Goal: Find specific page/section: Find specific page/section

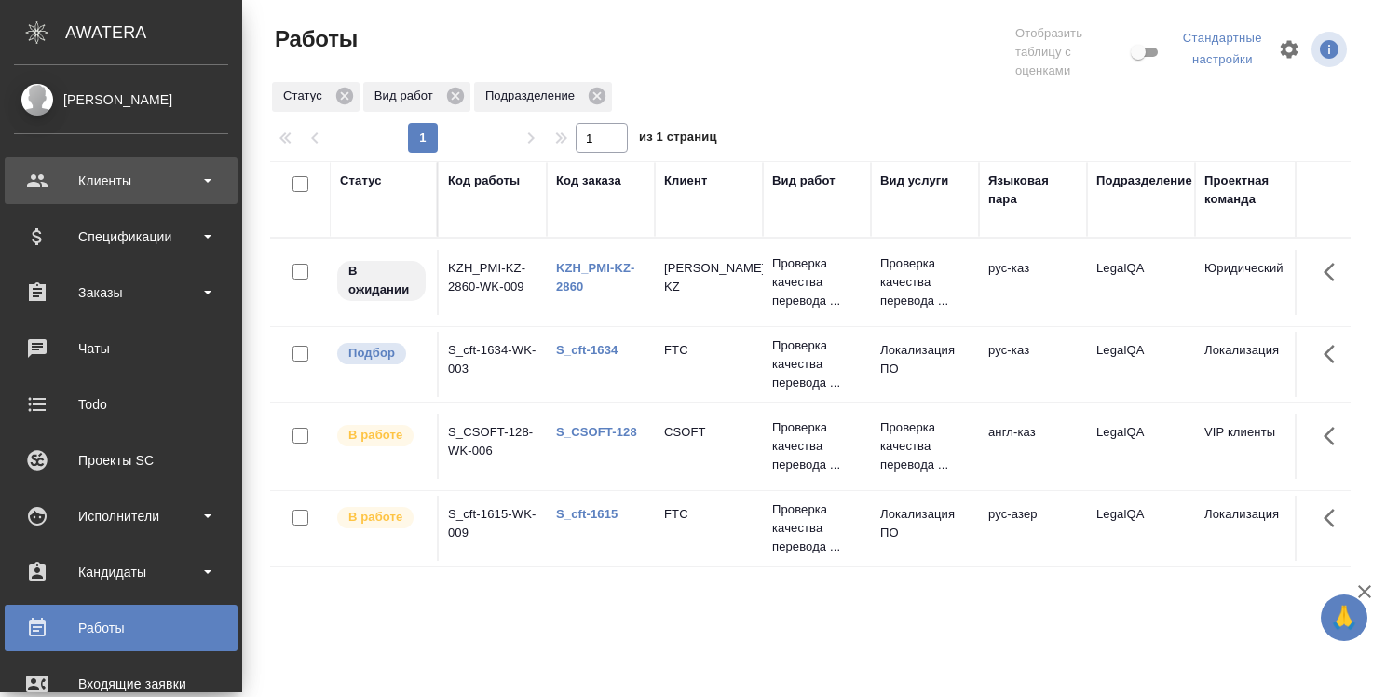
click at [142, 183] on div "Клиенты" at bounding box center [121, 181] width 214 height 28
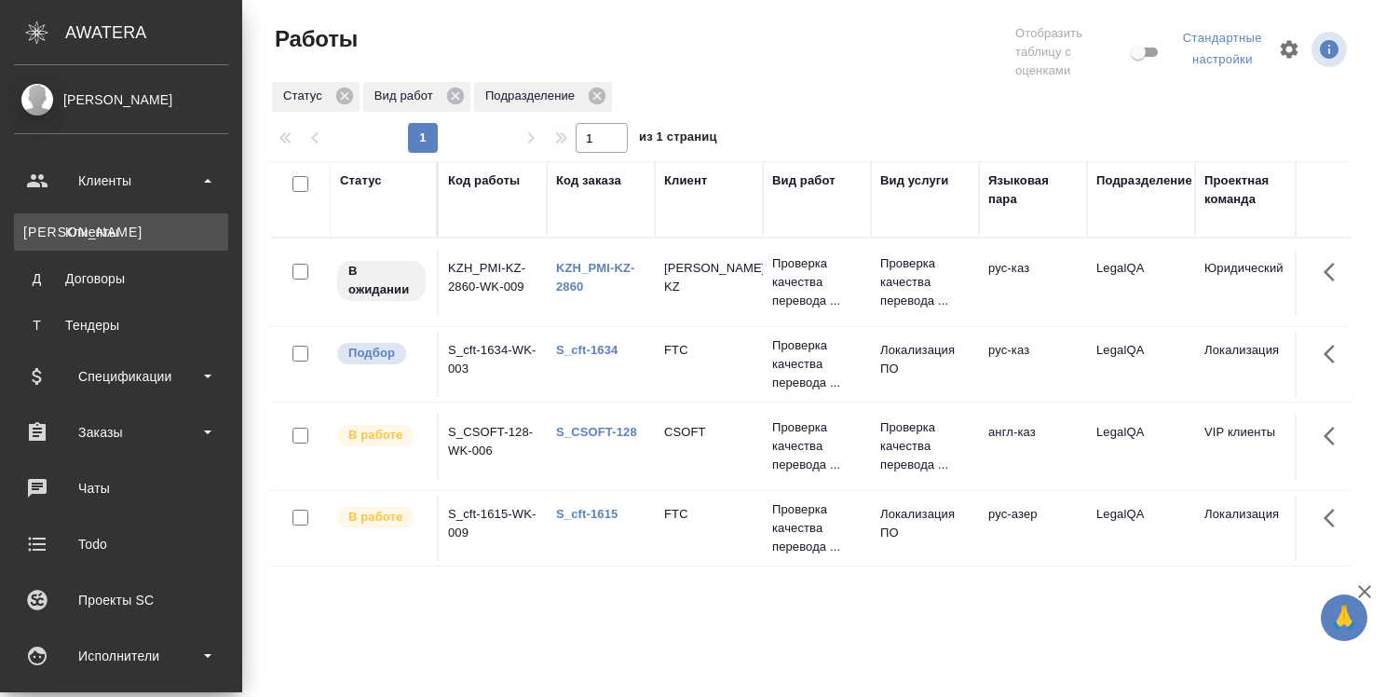
click at [119, 231] on div "Клиенты" at bounding box center [121, 232] width 196 height 19
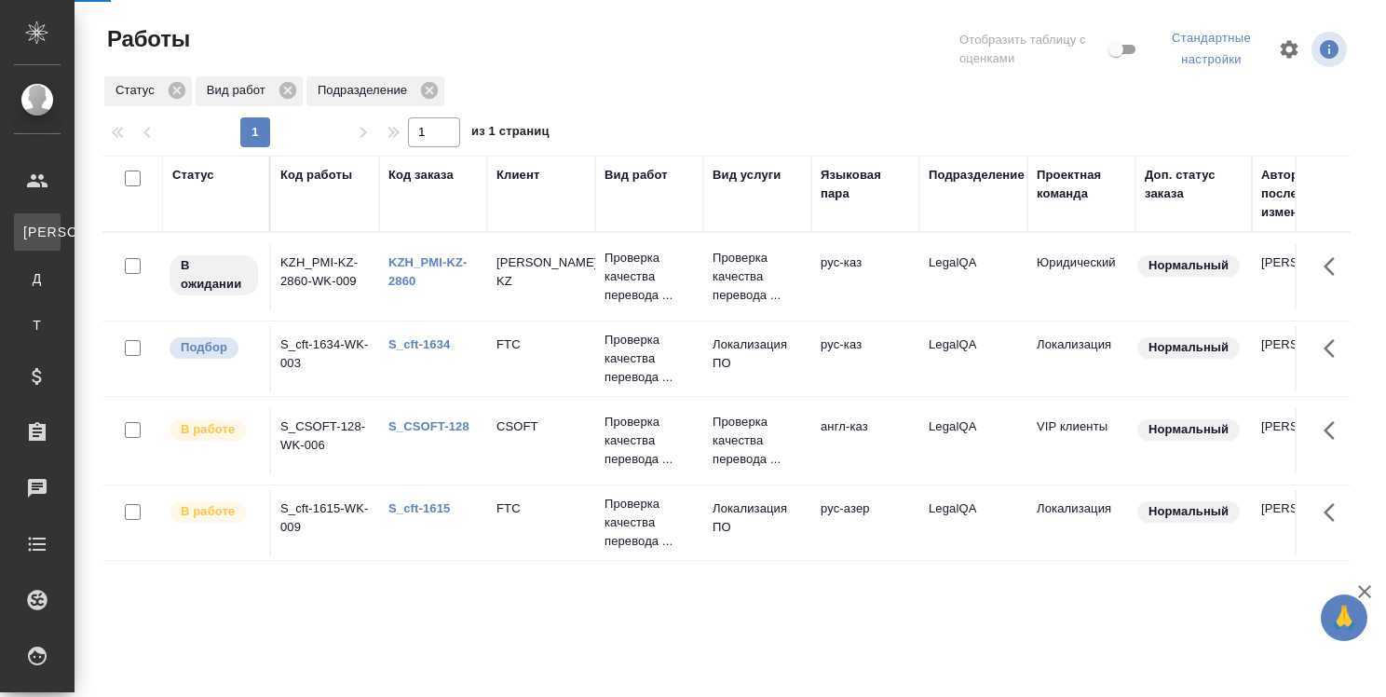
select select "RU"
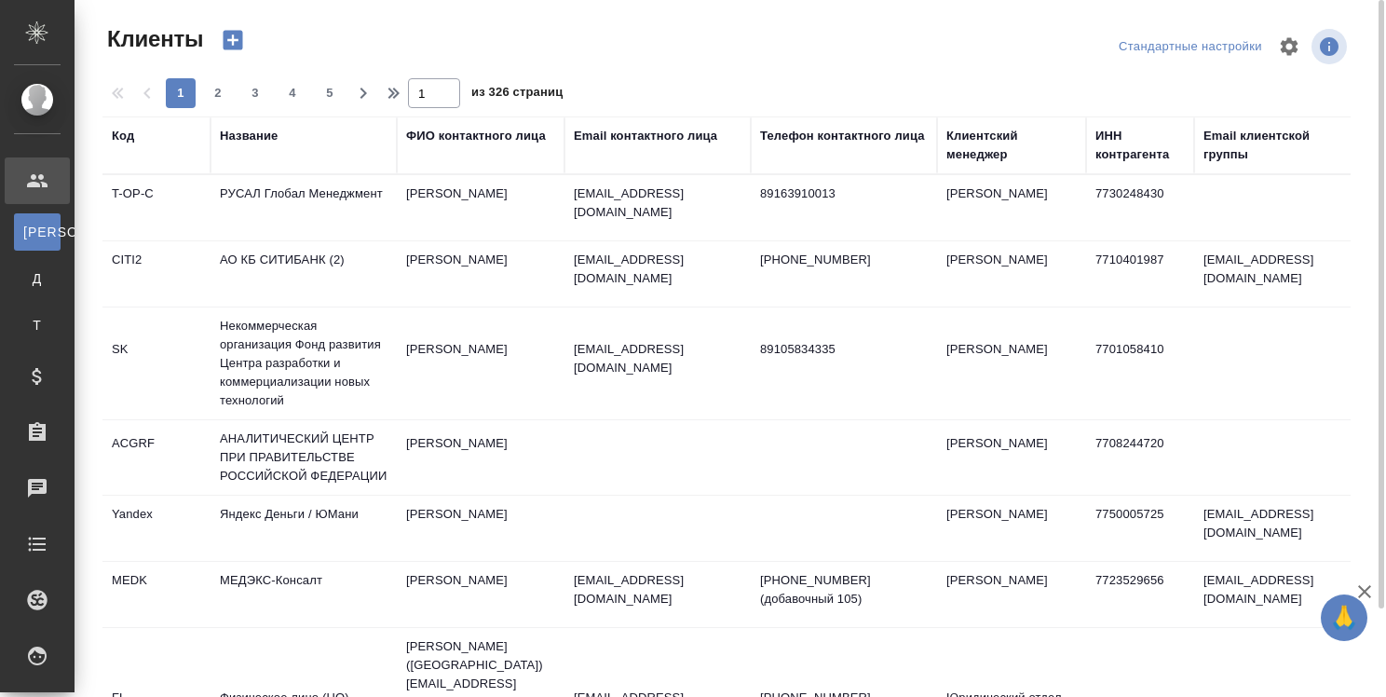
click at [257, 137] on div "Название" at bounding box center [249, 136] width 58 height 19
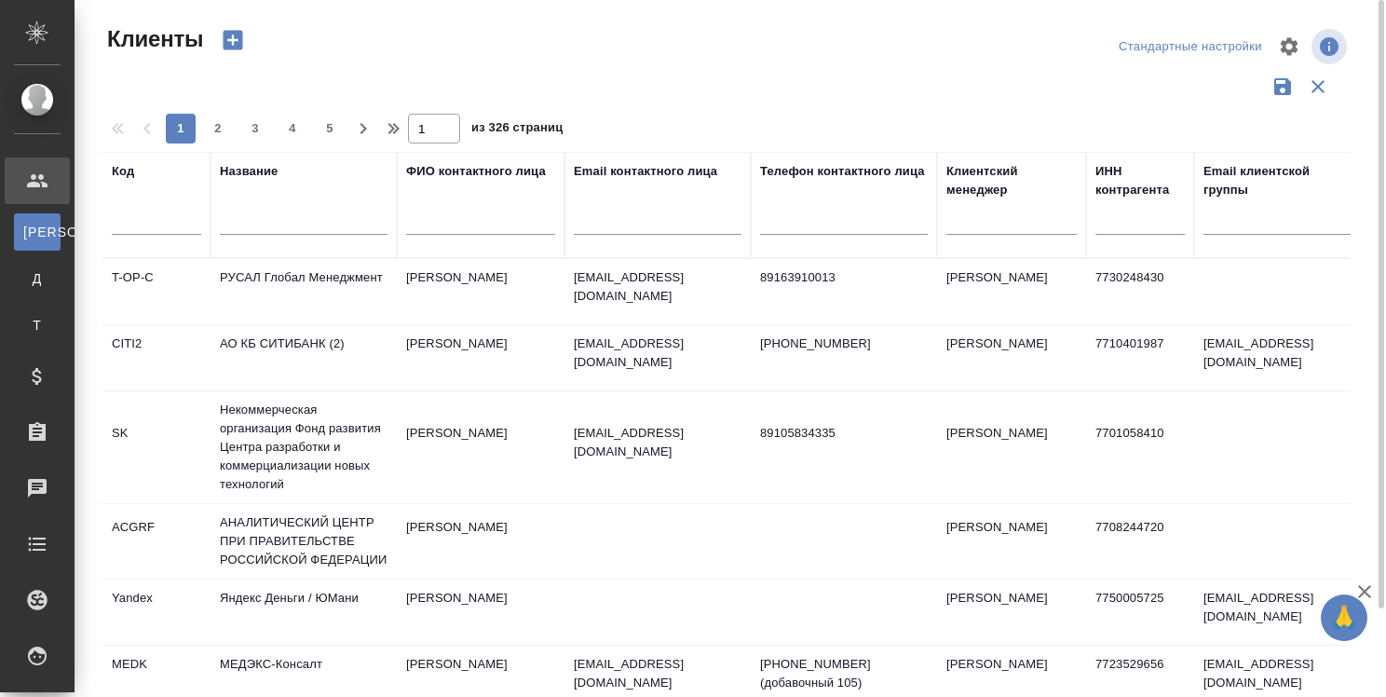
click at [284, 224] on input "text" at bounding box center [304, 222] width 168 height 23
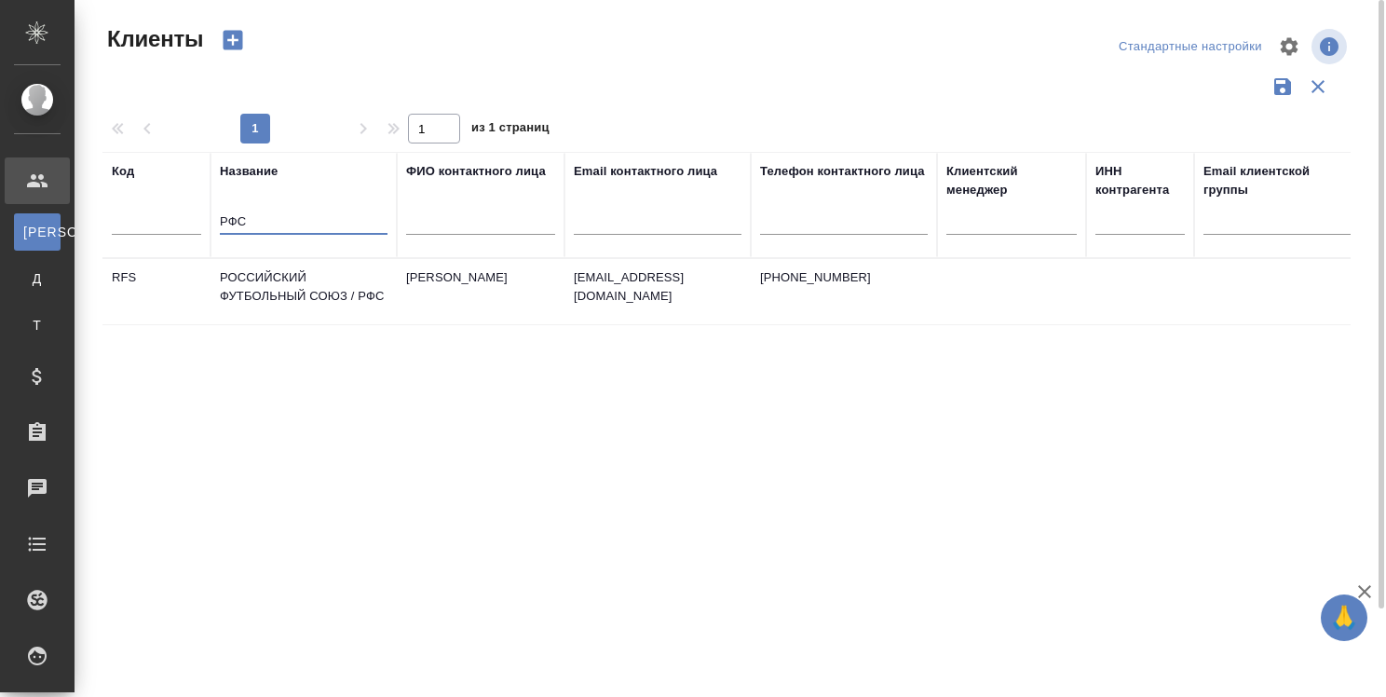
type input "РФС"
click at [278, 281] on td "РОССИЙСКИЙ ФУТБОЛЬНЫЙ СОЮЗ / РФС" at bounding box center [303, 291] width 186 height 65
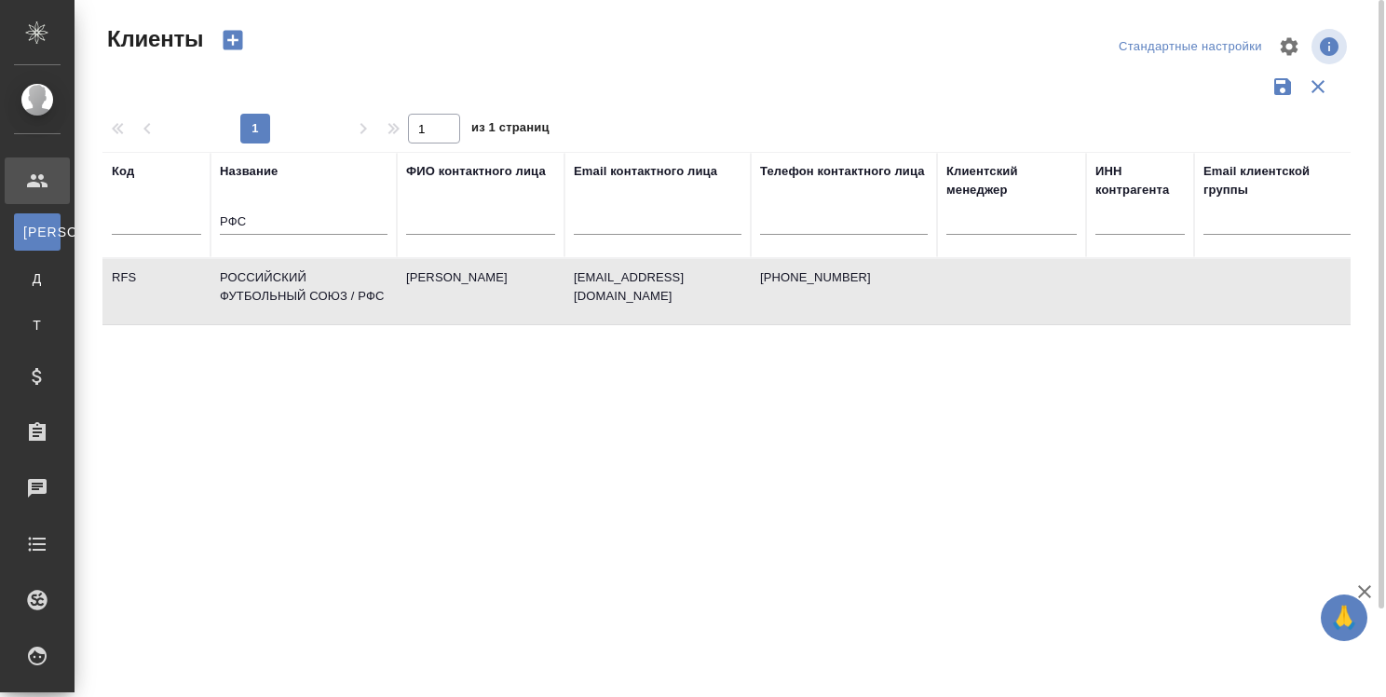
click at [278, 281] on td "РОССИЙСКИЙ ФУТБОЛЬНЫЙ СОЮЗ / РФС" at bounding box center [303, 291] width 186 height 65
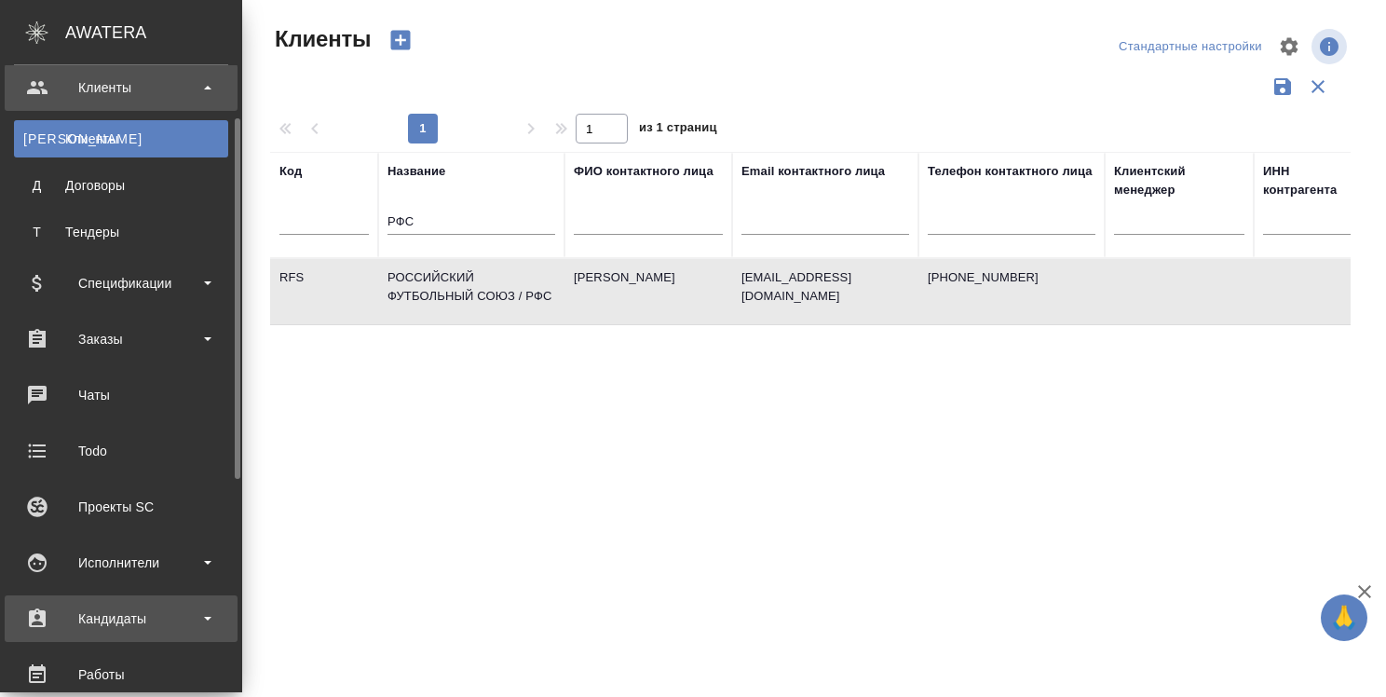
scroll to position [279, 0]
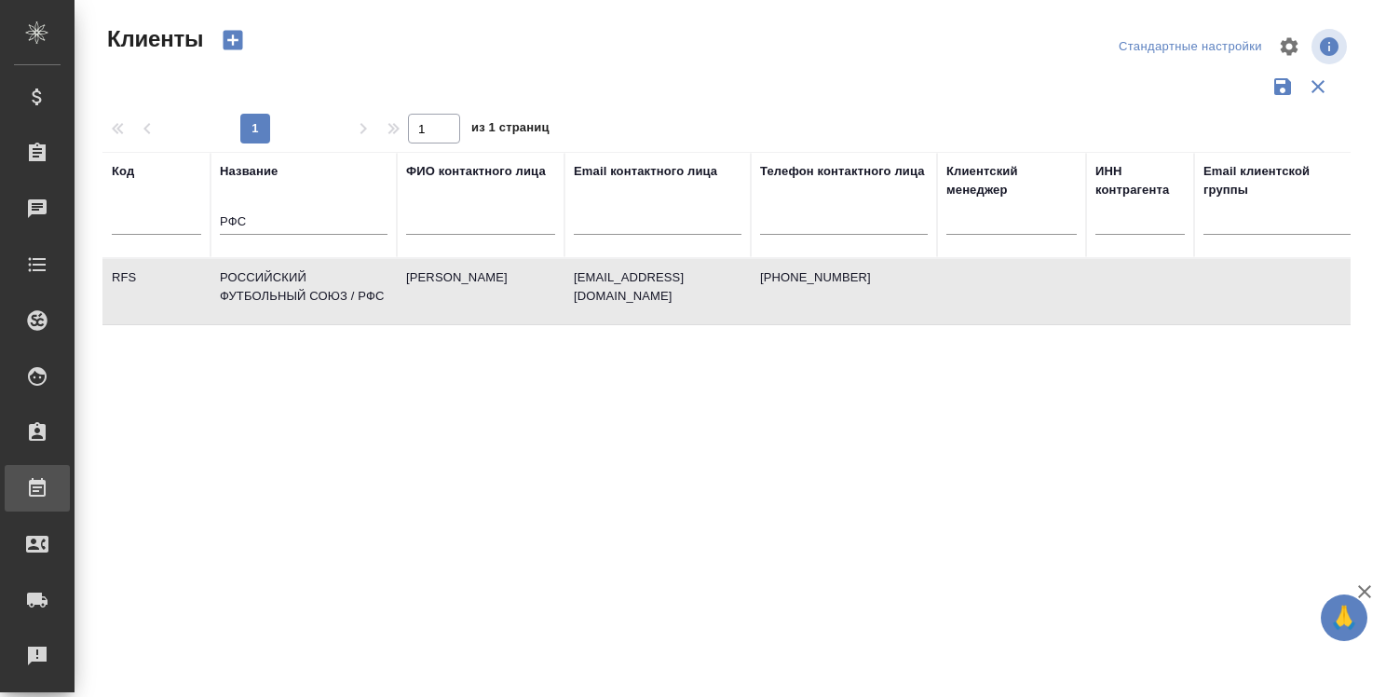
click at [37, 491] on div "Работы" at bounding box center [14, 488] width 47 height 28
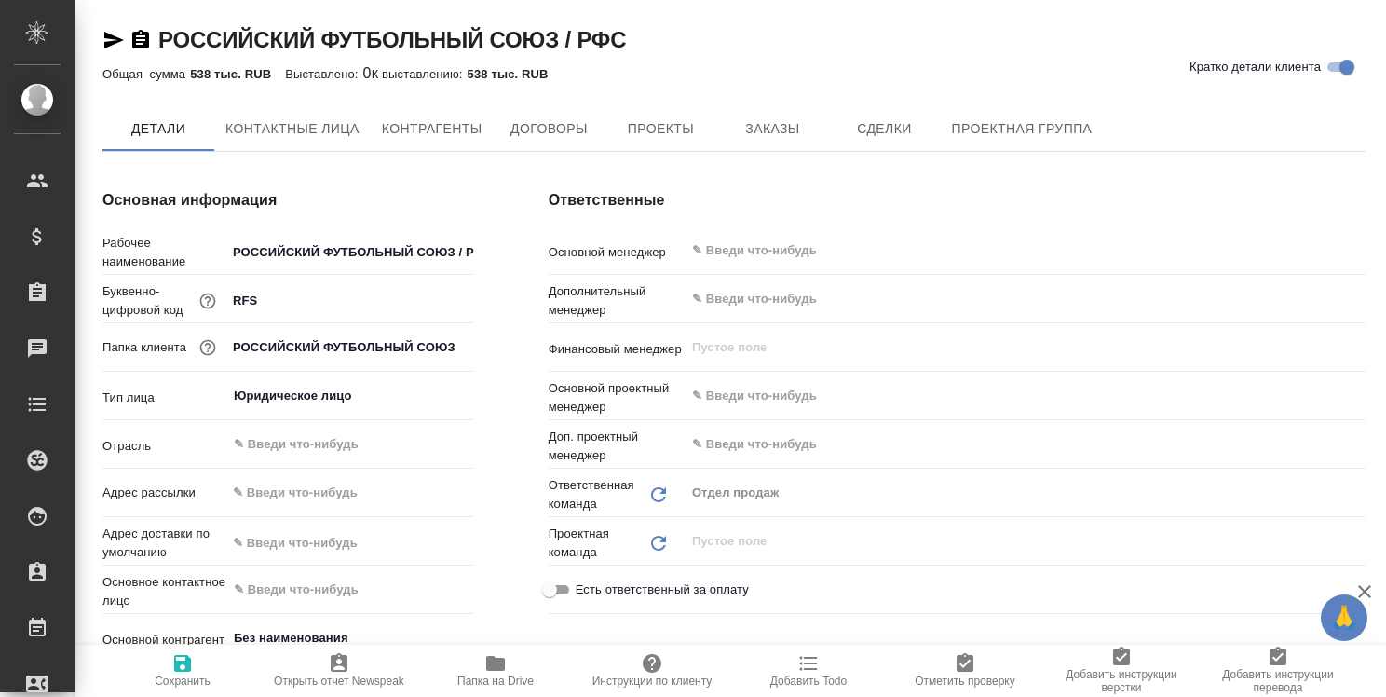
type textarea "x"
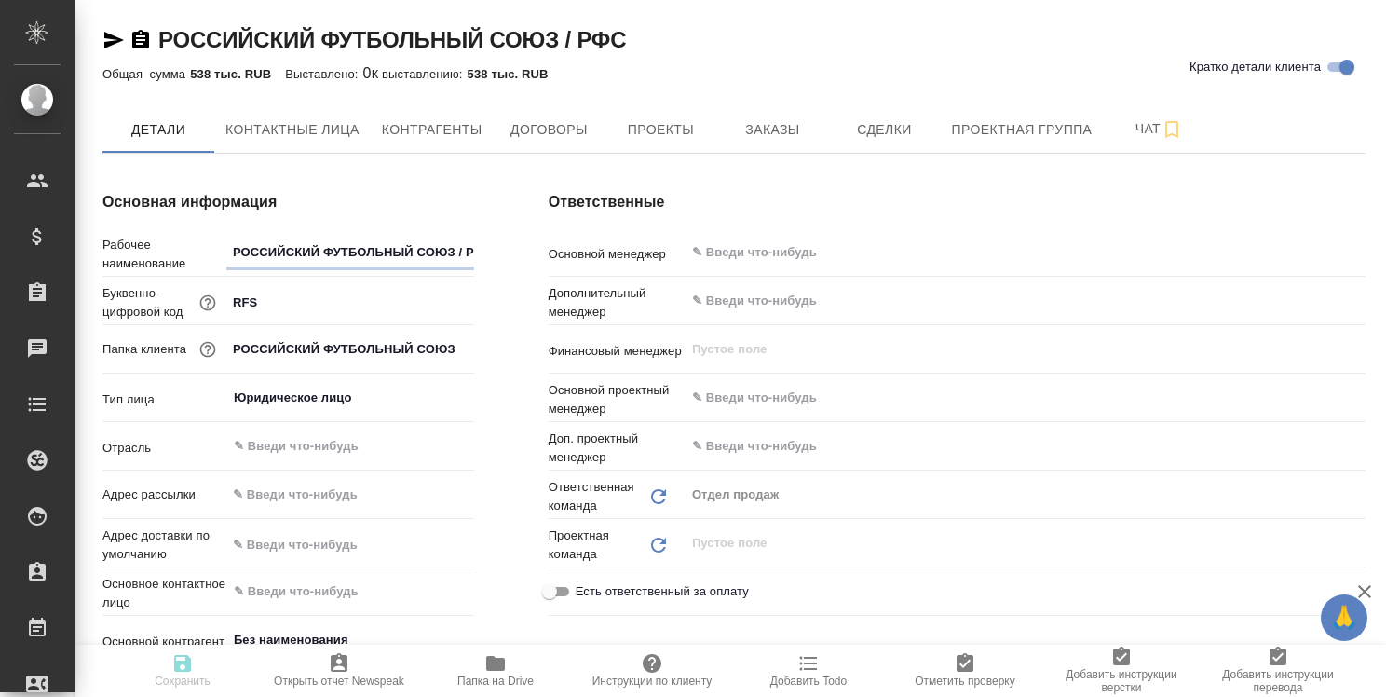
type textarea "x"
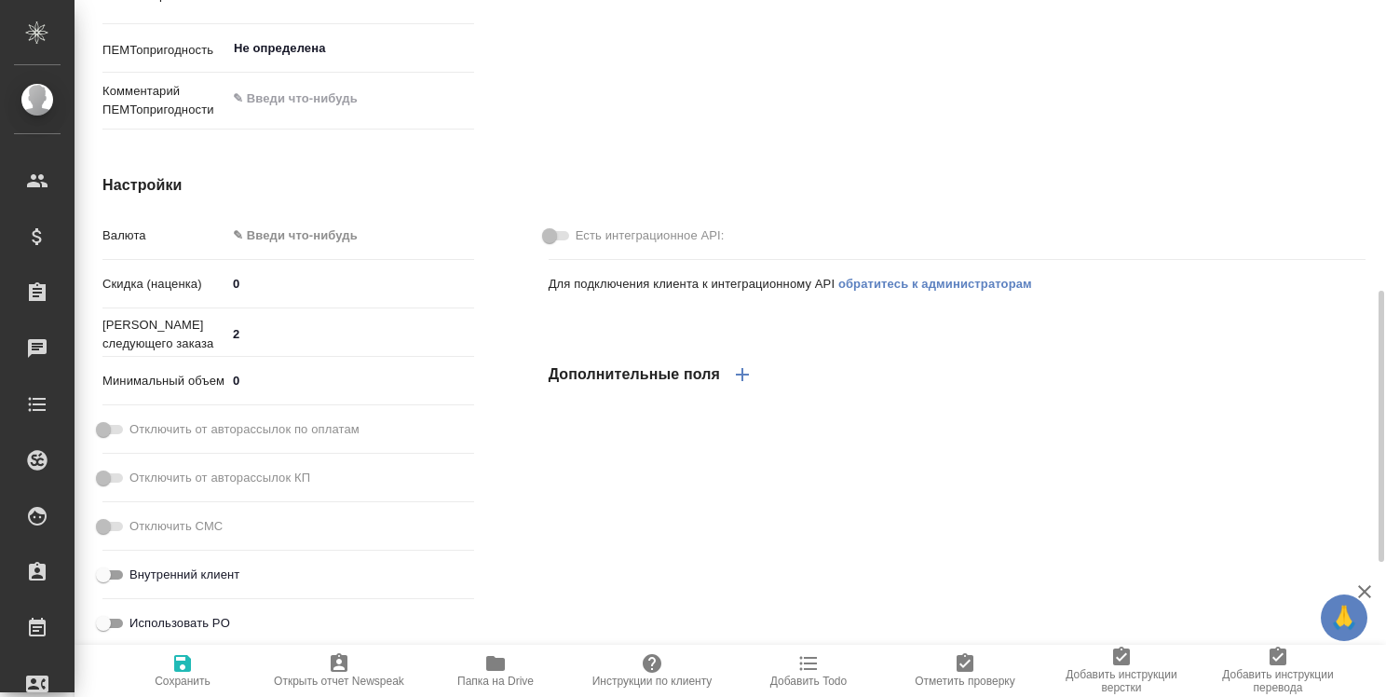
scroll to position [1090, 0]
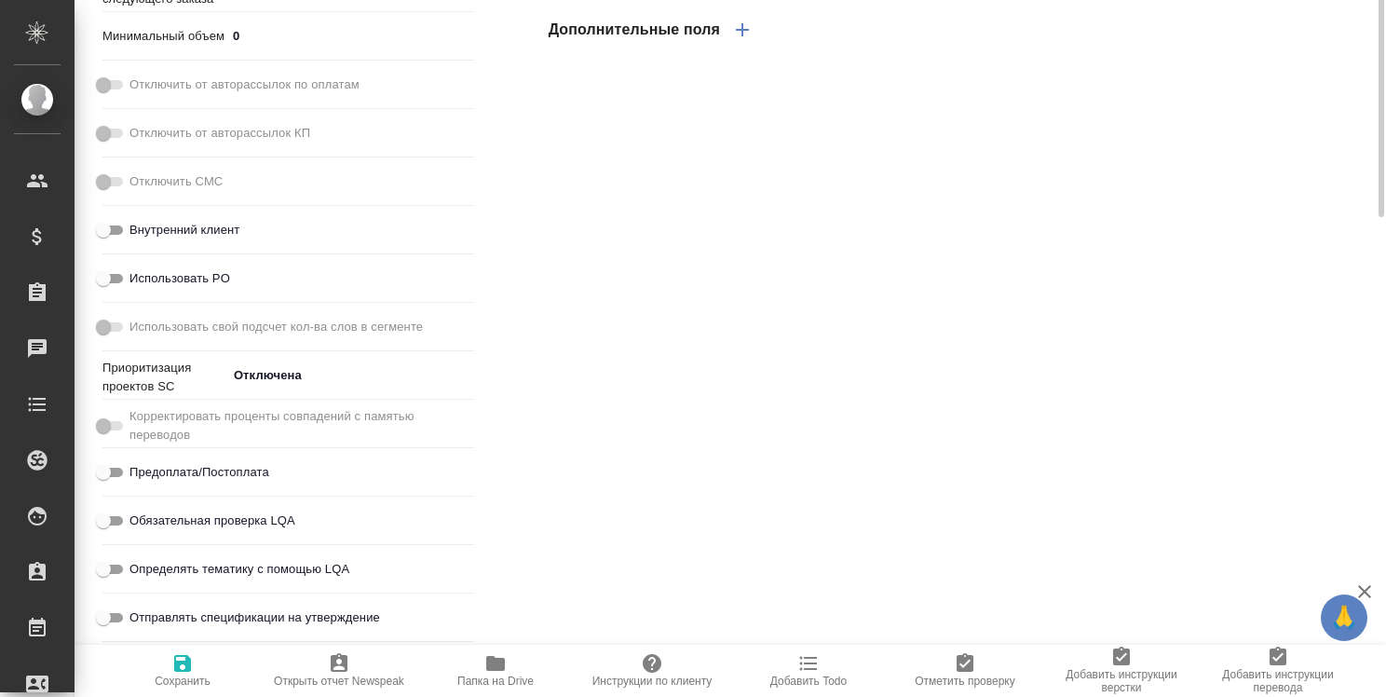
type textarea "x"
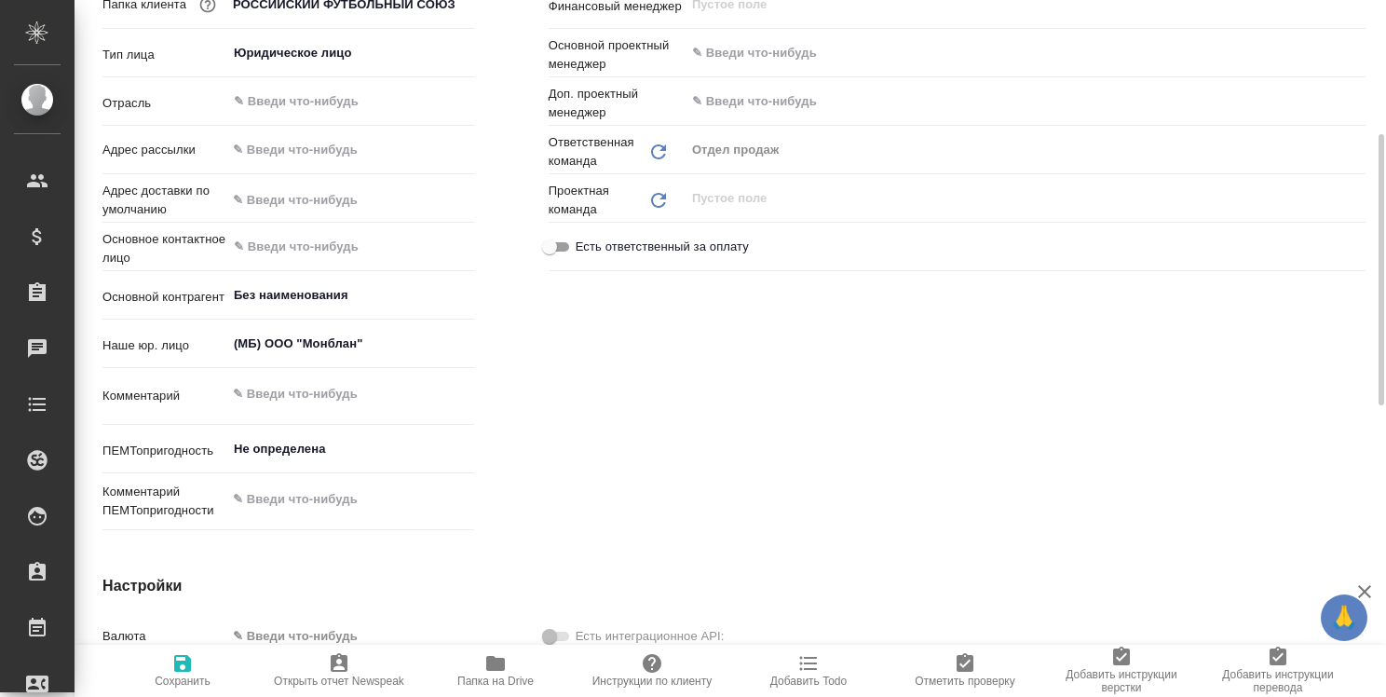
scroll to position [0, 0]
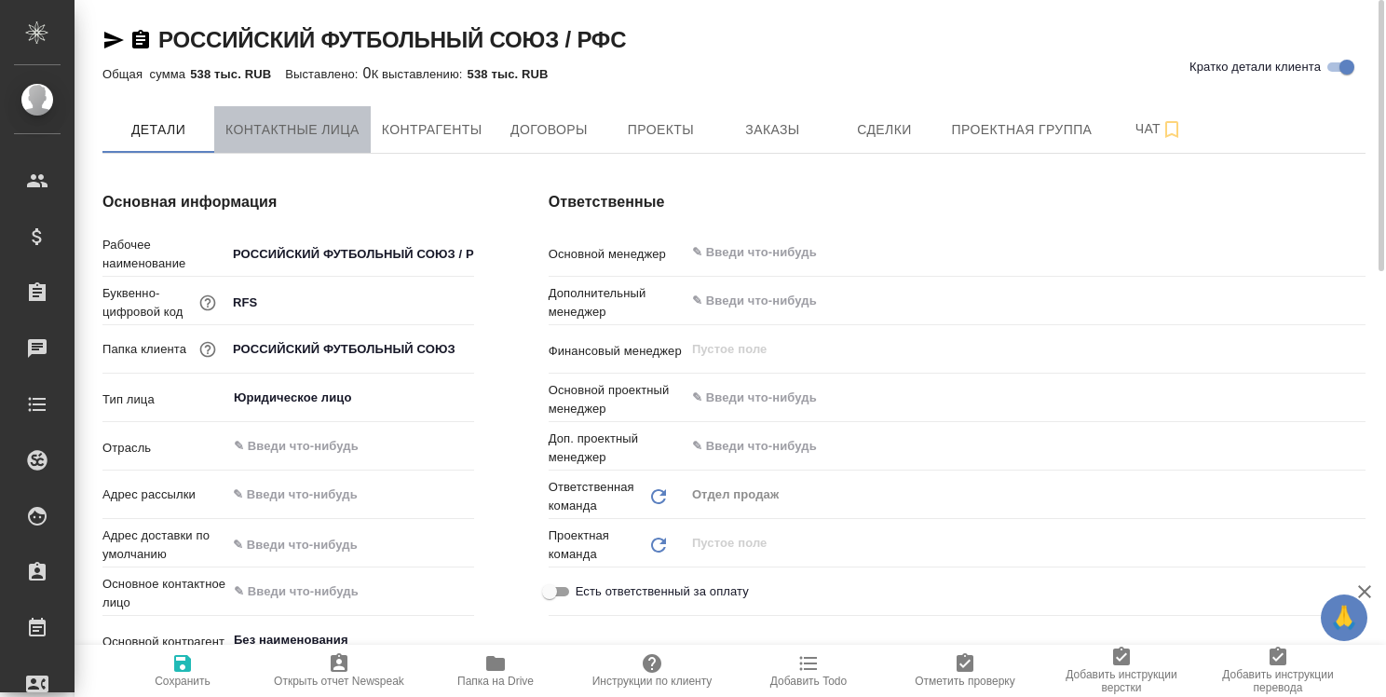
click at [314, 131] on span "Контактные лица" at bounding box center [292, 129] width 134 height 23
select select "RU"
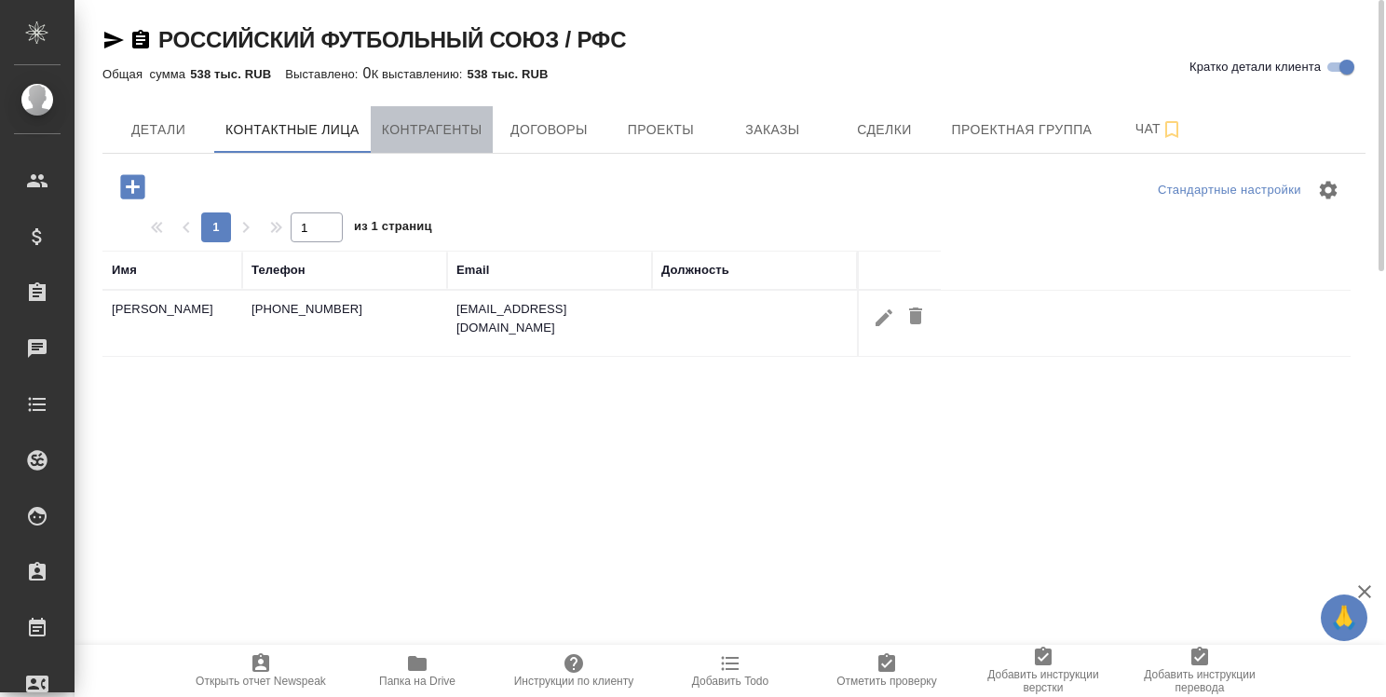
click at [459, 130] on span "Контрагенты" at bounding box center [432, 129] width 101 height 23
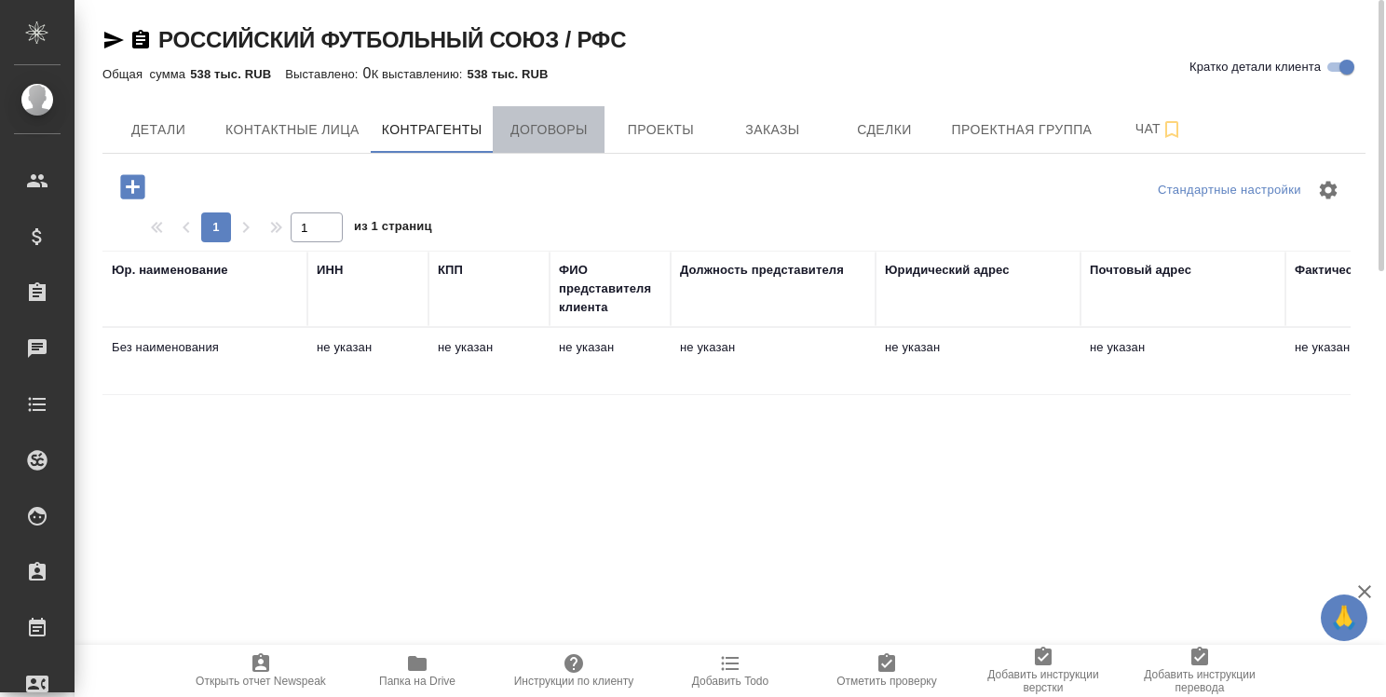
click at [558, 130] on span "Договоры" at bounding box center [548, 129] width 89 height 23
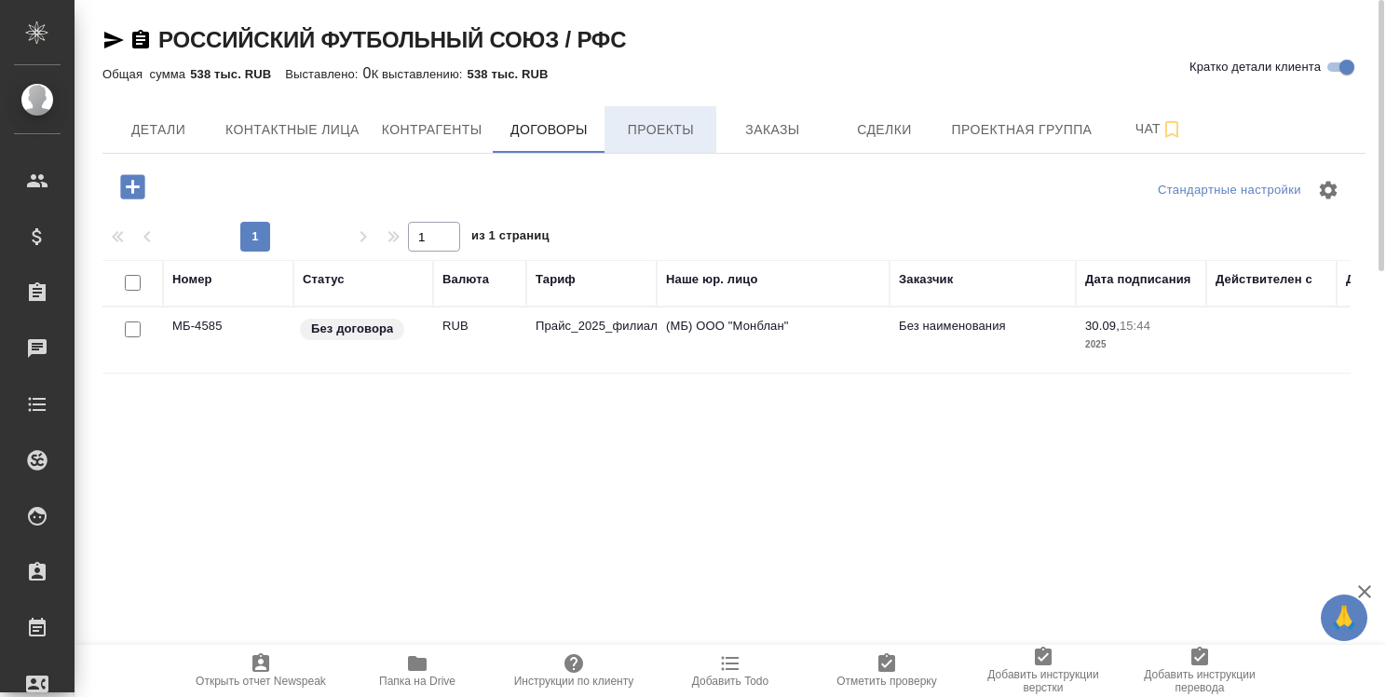
click at [672, 130] on span "Проекты" at bounding box center [660, 129] width 89 height 23
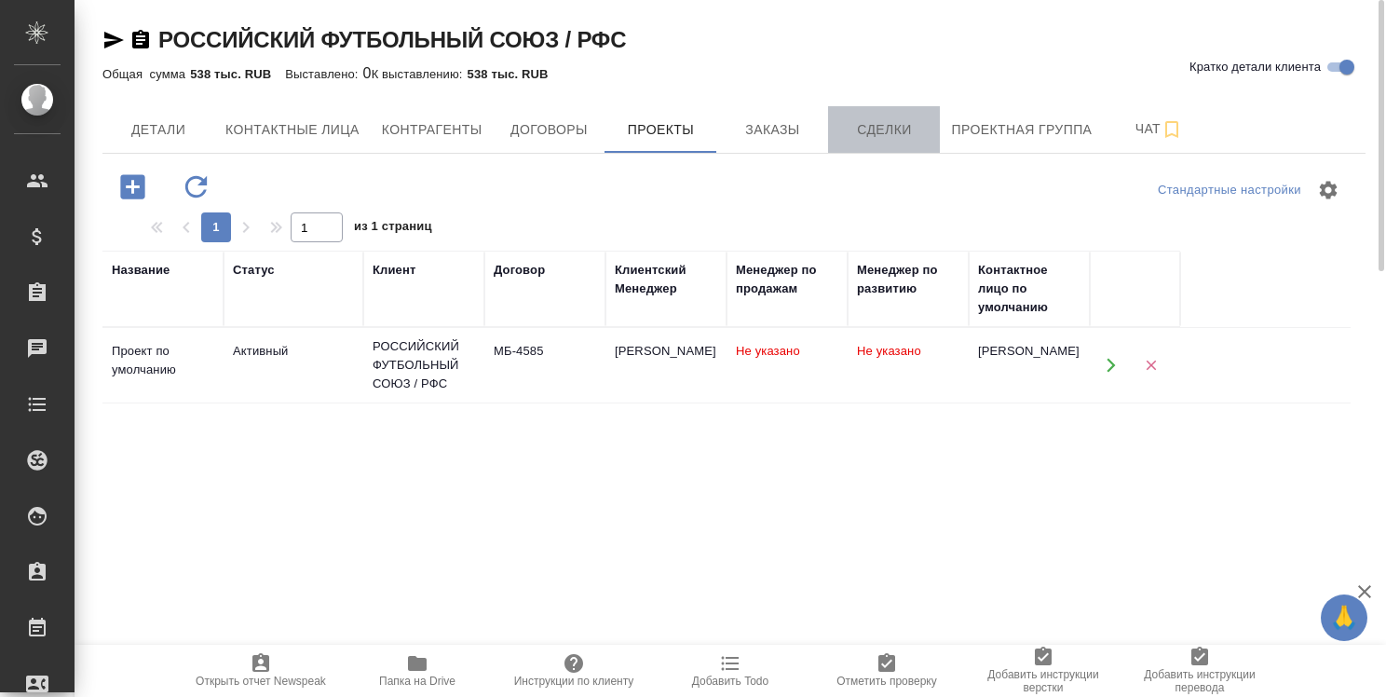
click at [882, 127] on span "Сделки" at bounding box center [883, 129] width 89 height 23
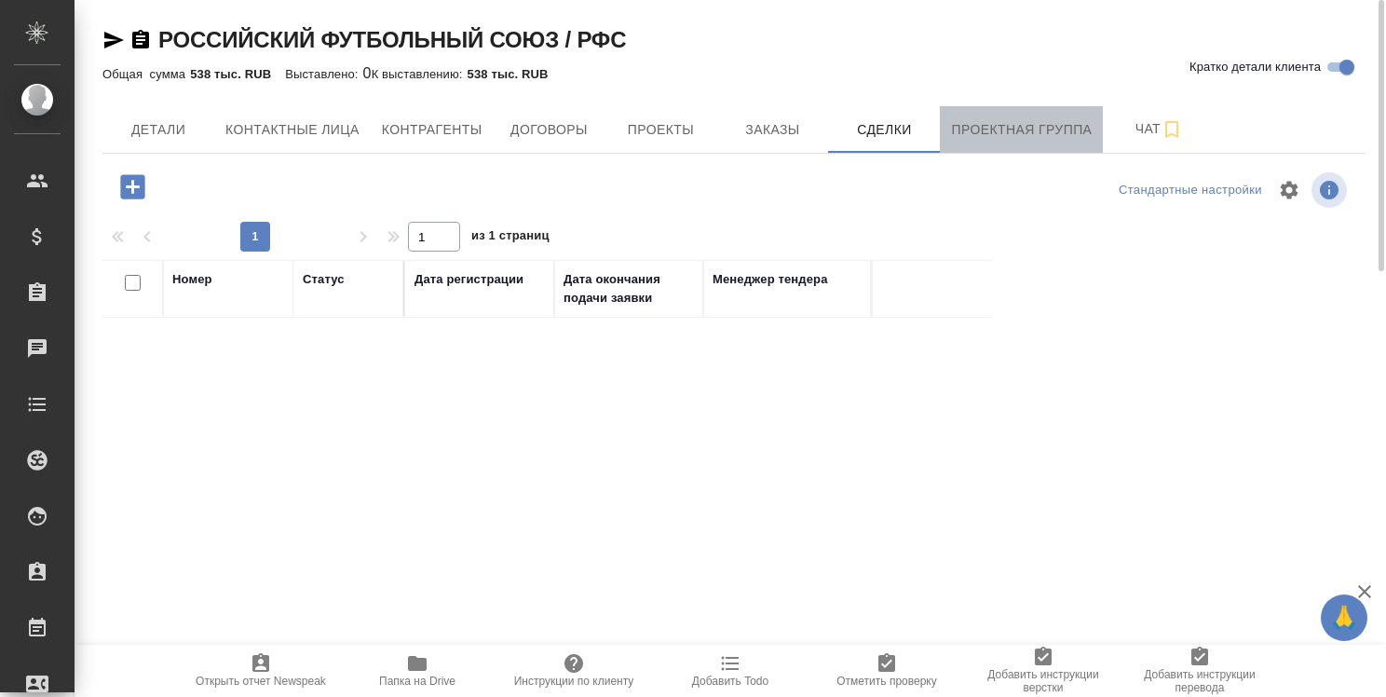
click at [1022, 125] on span "Проектная группа" at bounding box center [1021, 129] width 141 height 23
